Goal: Find specific page/section: Find specific page/section

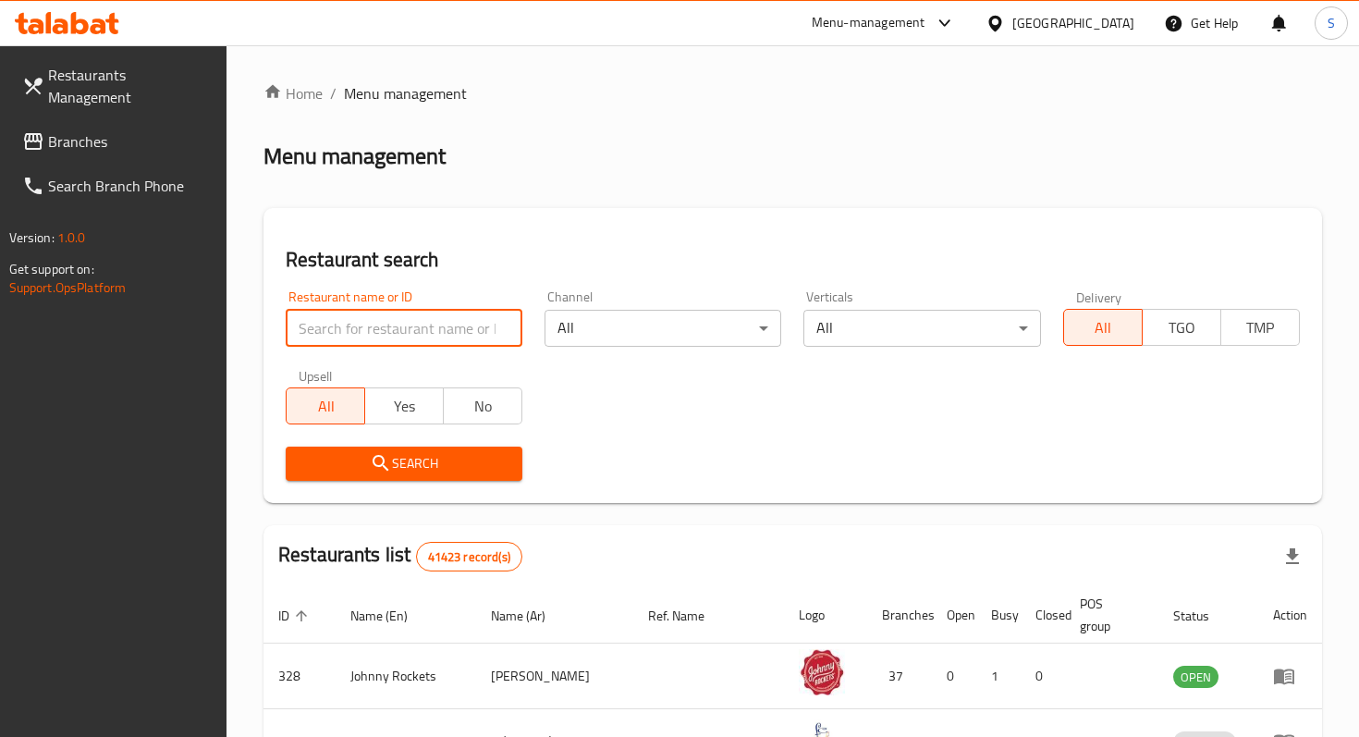
click at [387, 326] on input "search" at bounding box center [404, 328] width 237 height 37
type input "acai health"
click button "Search" at bounding box center [404, 463] width 237 height 34
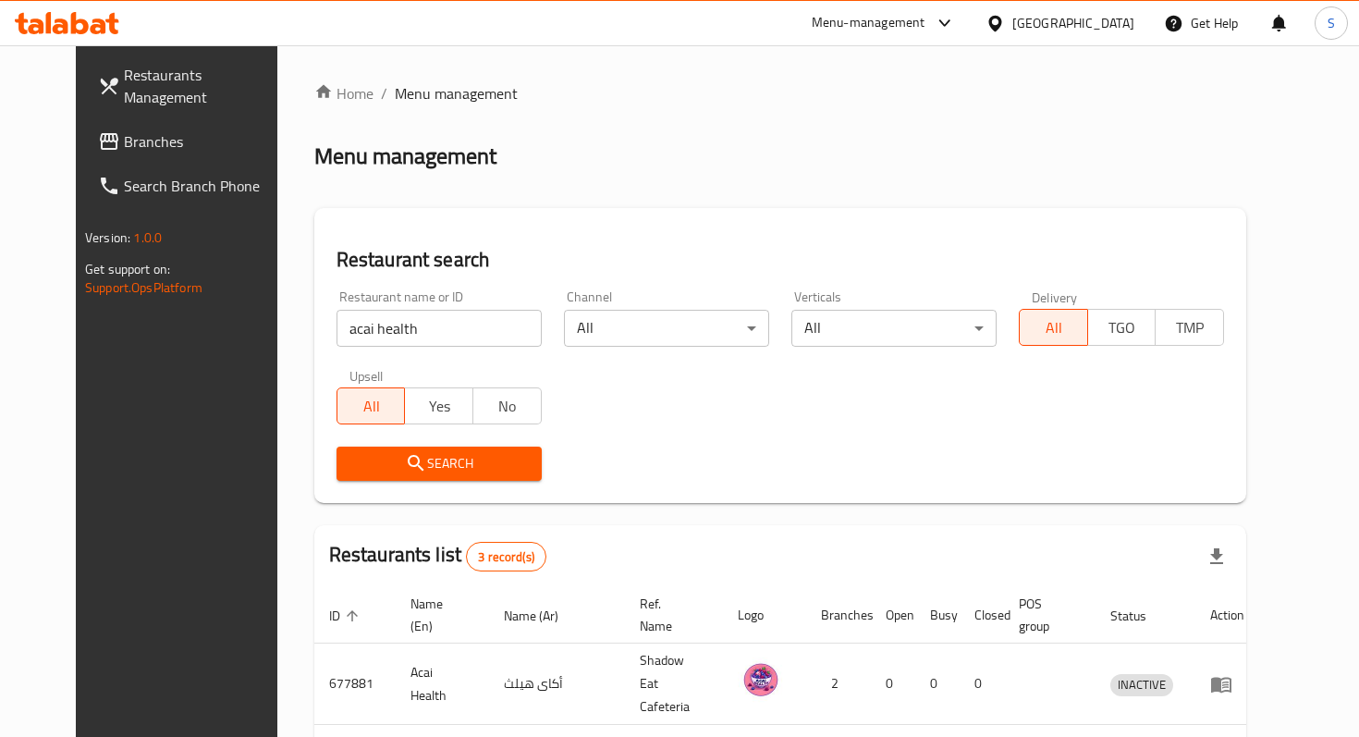
scroll to position [204, 0]
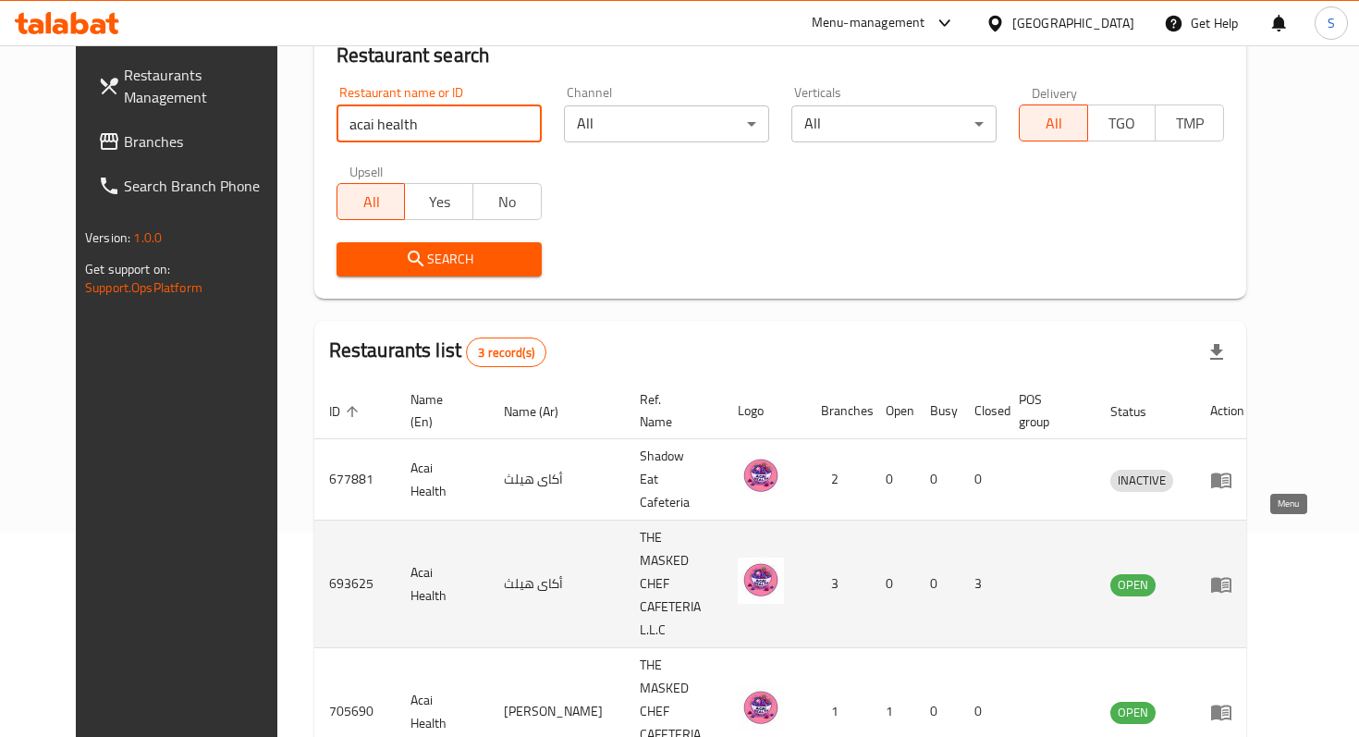
click at [1231, 577] on icon "enhanced table" at bounding box center [1221, 585] width 20 height 16
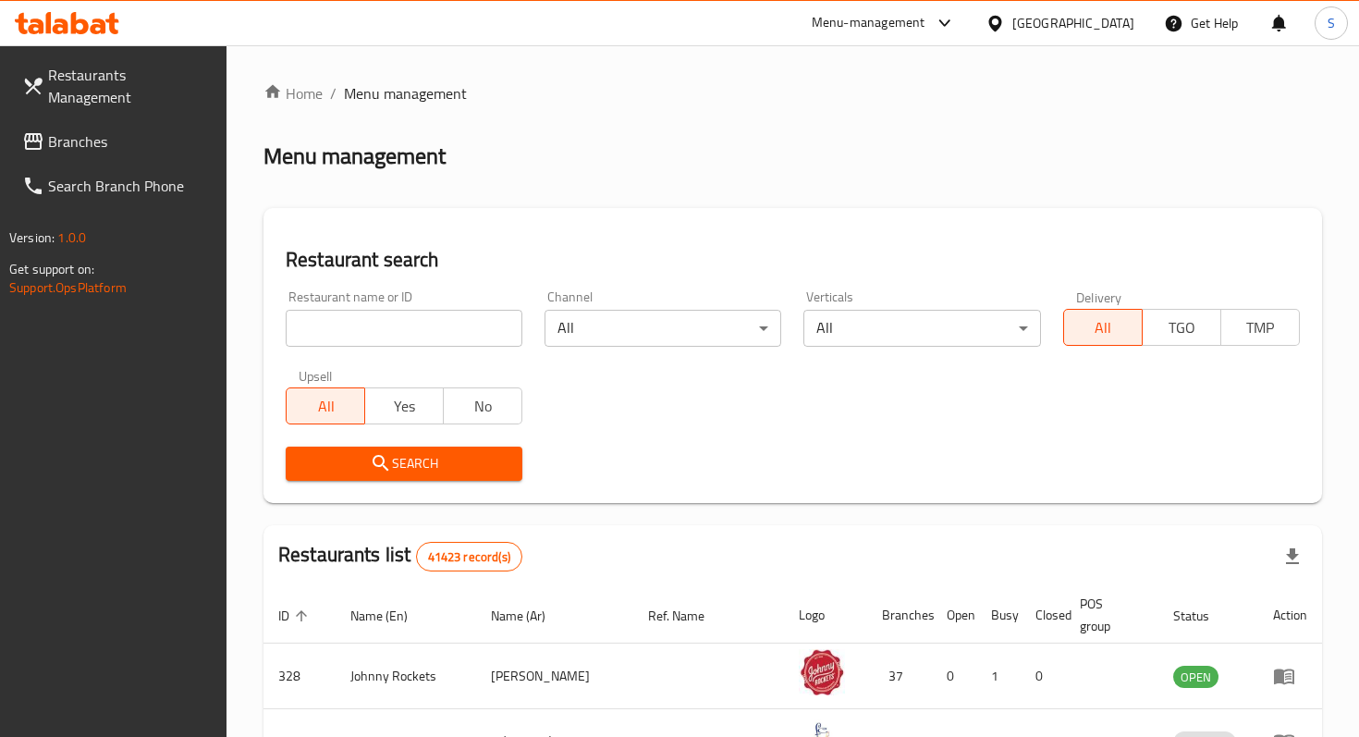
scroll to position [204, 0]
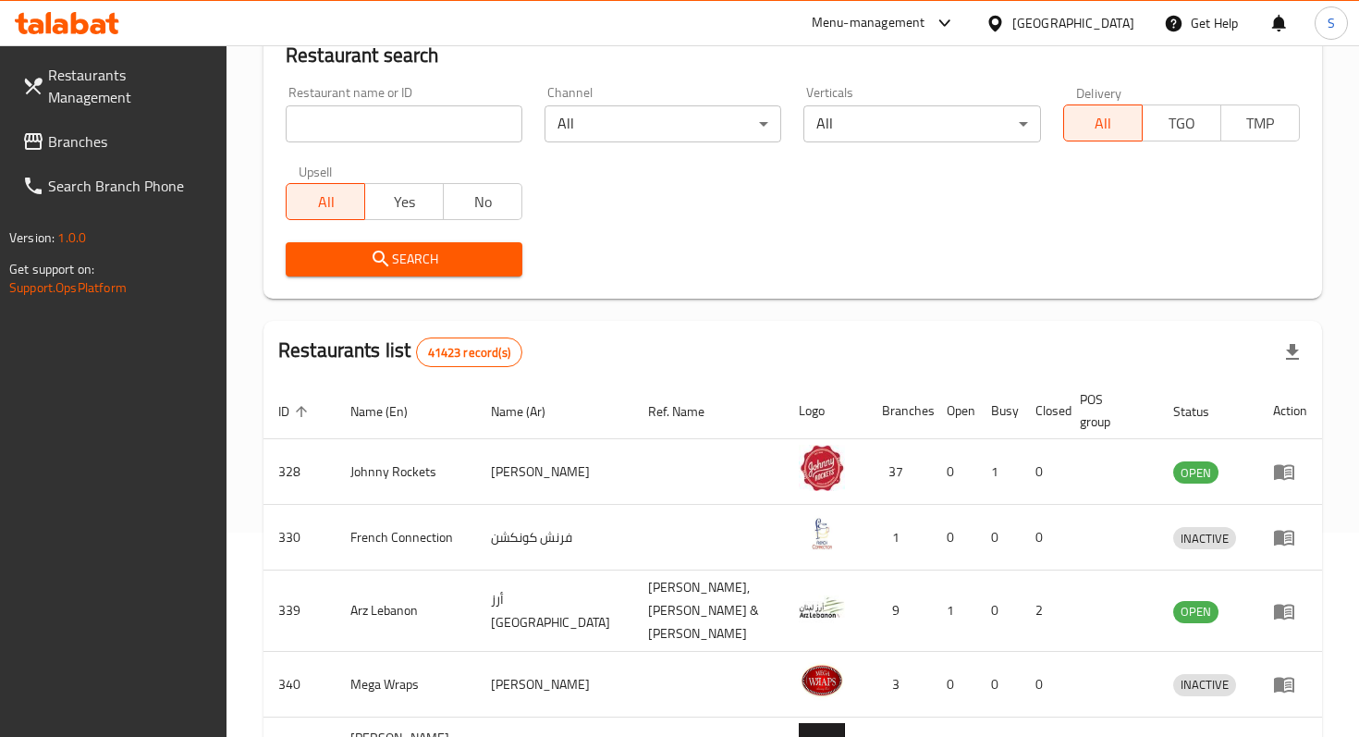
click at [323, 127] on input "search" at bounding box center [404, 123] width 237 height 37
type input "acai health"
click button "Search" at bounding box center [404, 259] width 237 height 34
